Goal: Check status: Check status

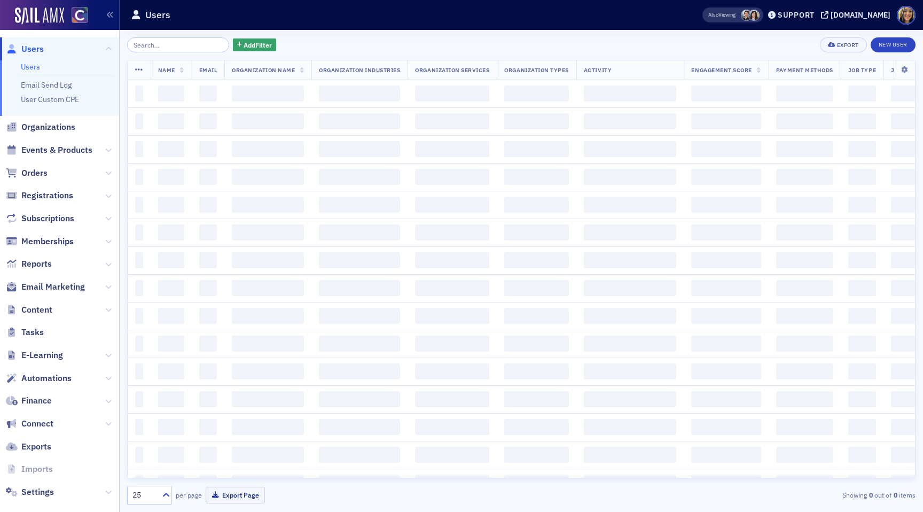
click at [60, 156] on span "Events & Products" at bounding box center [59, 150] width 119 height 23
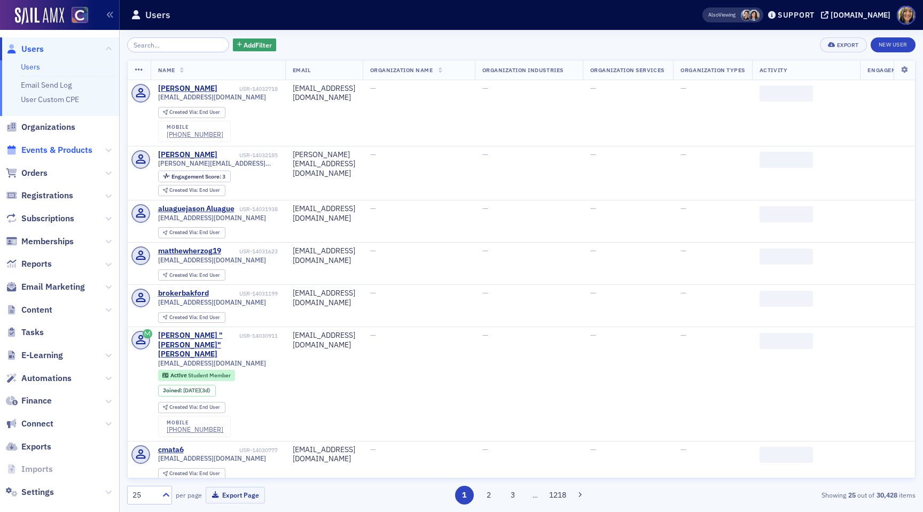
click at [60, 150] on span "Events & Products" at bounding box center [56, 150] width 71 height 12
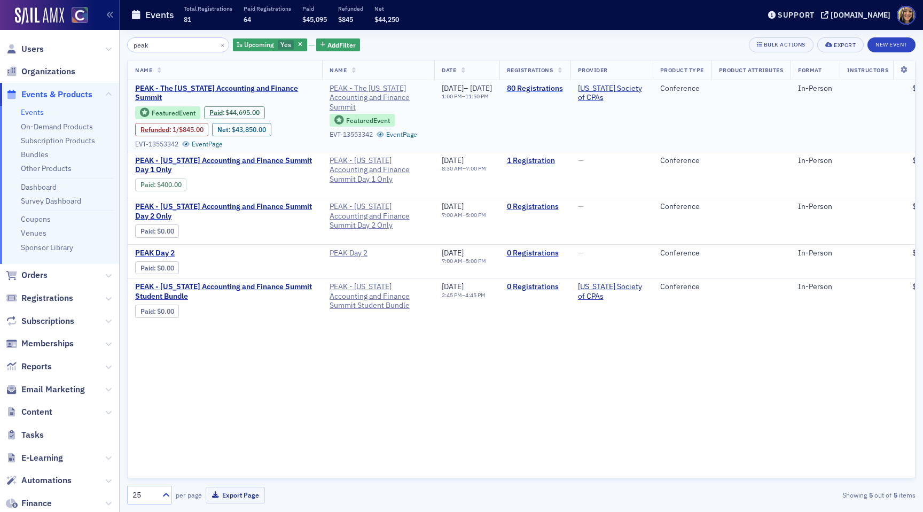
type input "peak"
click at [563, 86] on link "80 Registrations" at bounding box center [535, 89] width 56 height 10
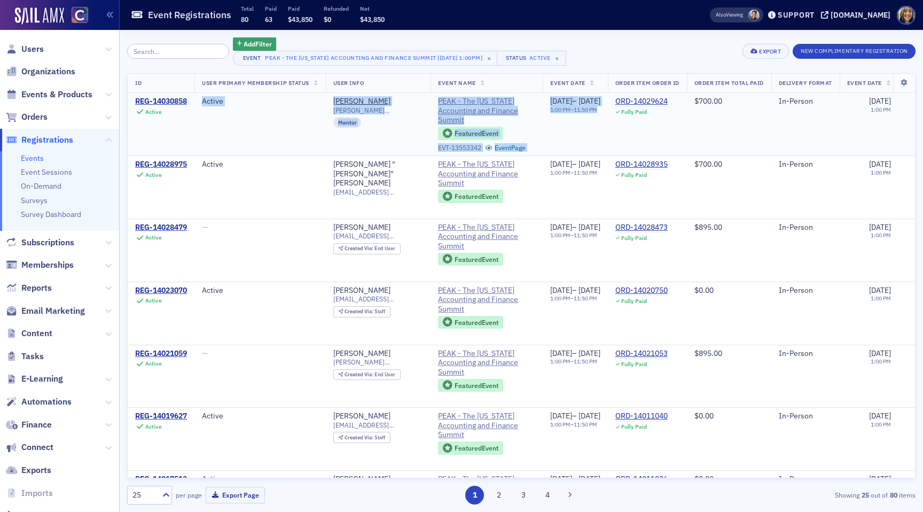
drag, startPoint x: 315, startPoint y: 95, endPoint x: 574, endPoint y: 141, distance: 263.6
click at [576, 139] on tr "REG-14030858 Active Active [PERSON_NAME] [PERSON_NAME][EMAIL_ADDRESS][DOMAIN_NA…" at bounding box center [805, 124] width 1355 height 62
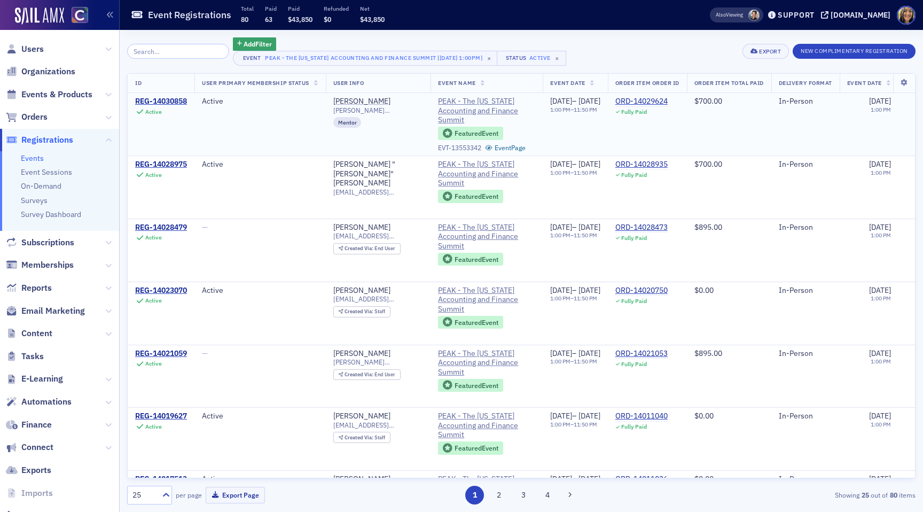
click at [286, 122] on td "Active" at bounding box center [259, 124] width 131 height 62
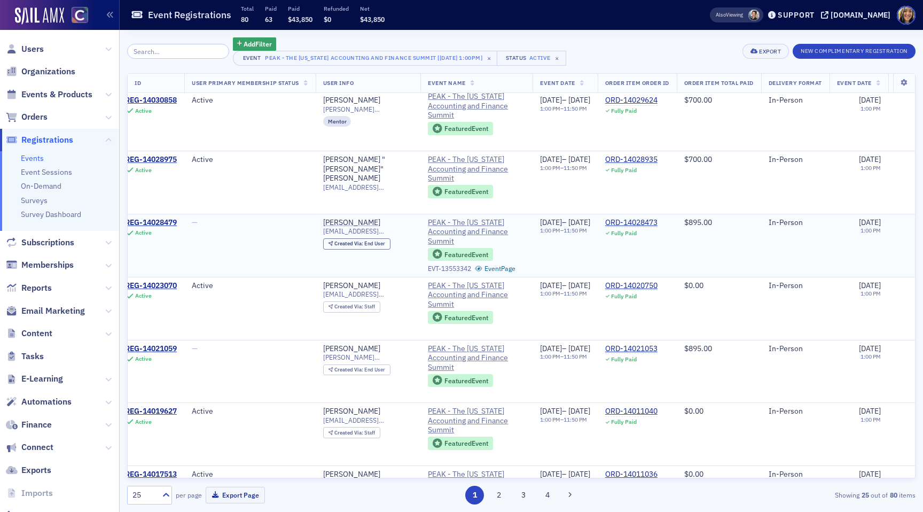
scroll to position [4, 11]
